Goal: Use online tool/utility

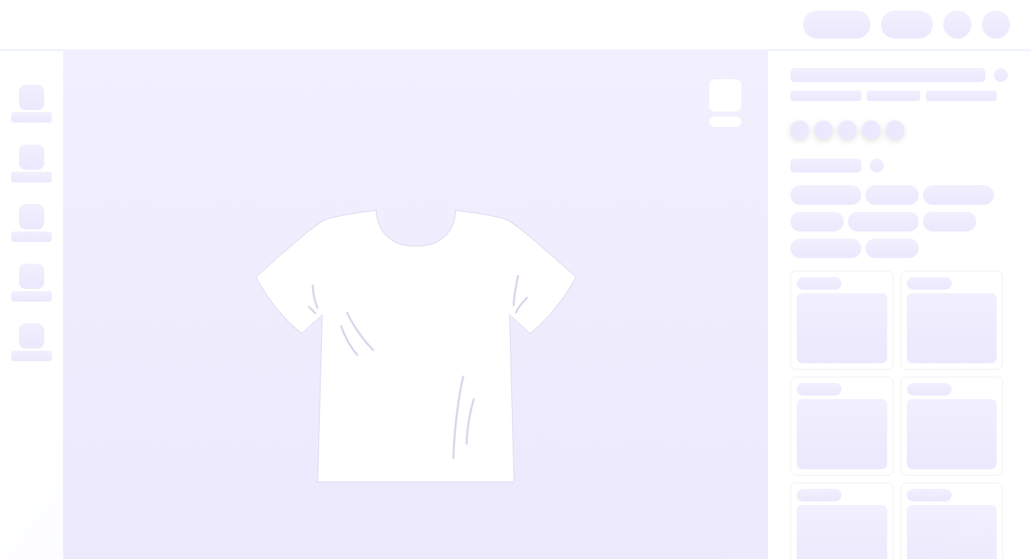
click at [478, 274] on img at bounding box center [415, 346] width 321 height 273
